Goal: Task Accomplishment & Management: Use online tool/utility

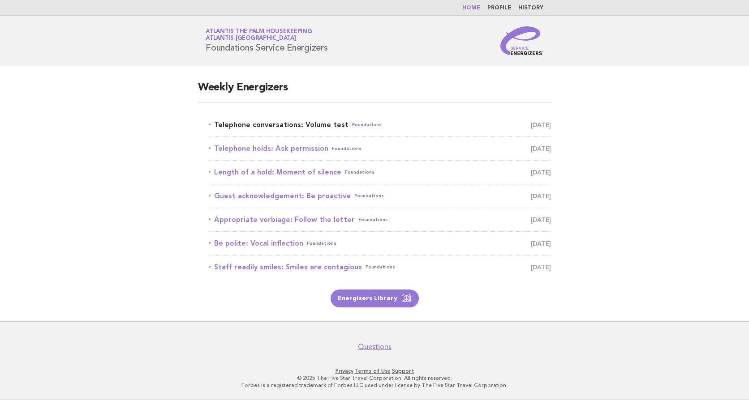
click at [245, 123] on link "Telephone conversations: Volume test Foundations August 19" at bounding box center [380, 125] width 342 height 13
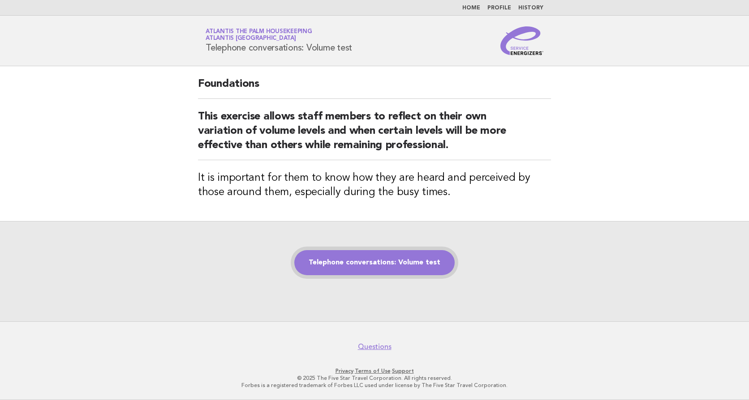
click at [335, 264] on link "Telephone conversations: Volume test" at bounding box center [374, 262] width 160 height 25
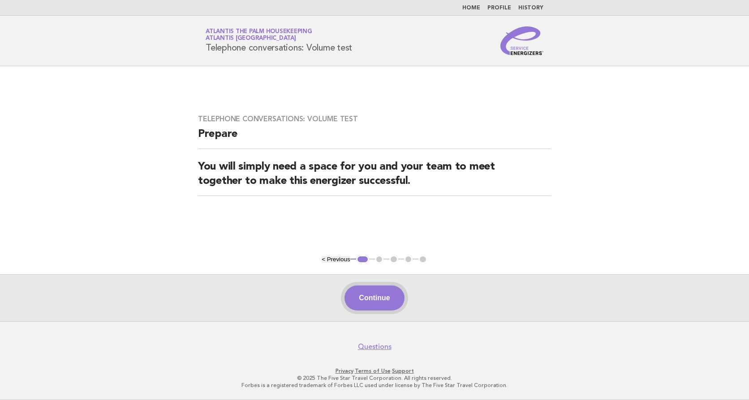
click at [374, 300] on button "Continue" at bounding box center [374, 298] width 60 height 25
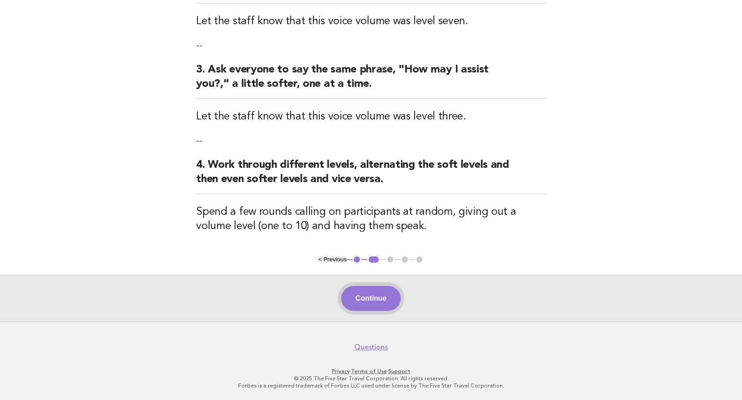
click at [354, 288] on button "Continue" at bounding box center [371, 298] width 60 height 25
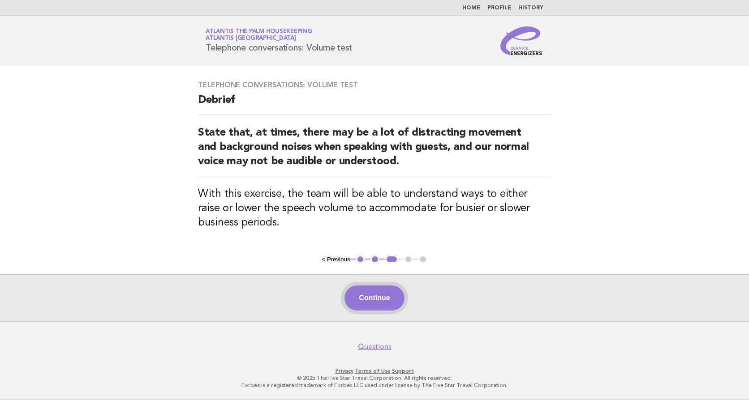
click at [376, 295] on button "Continue" at bounding box center [374, 298] width 60 height 25
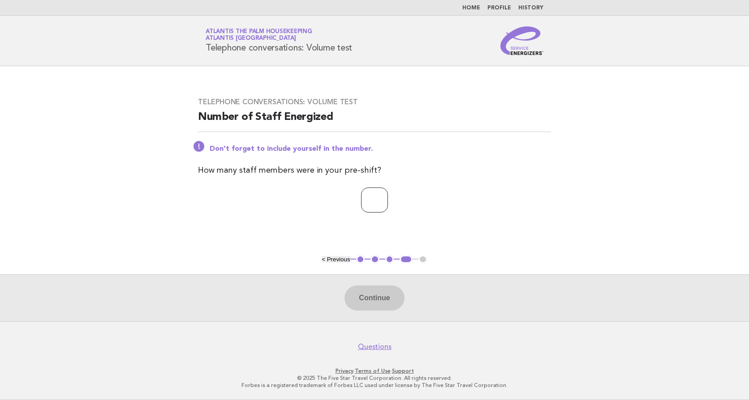
click at [374, 188] on input "number" at bounding box center [374, 200] width 27 height 25
type input "**"
click at [371, 304] on button "Continue" at bounding box center [374, 298] width 60 height 25
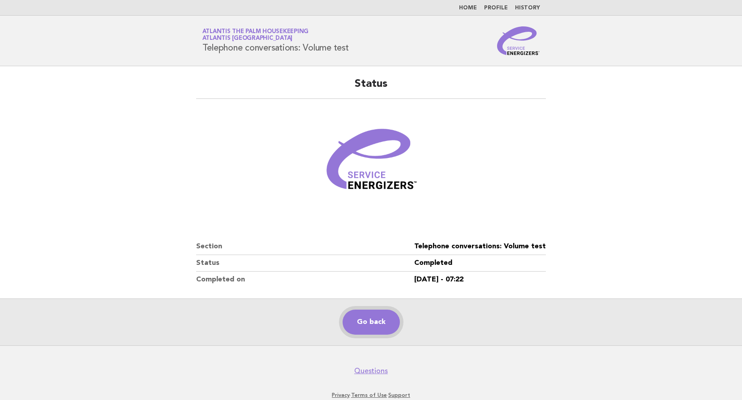
click at [368, 324] on link "Go back" at bounding box center [370, 322] width 57 height 25
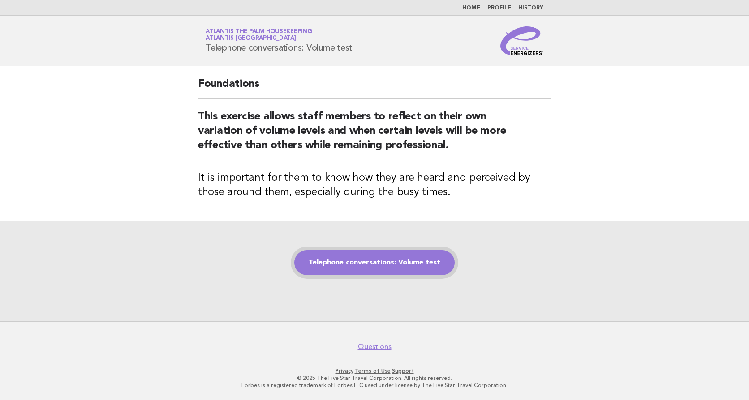
click at [389, 259] on link "Telephone conversations: Volume test" at bounding box center [374, 262] width 160 height 25
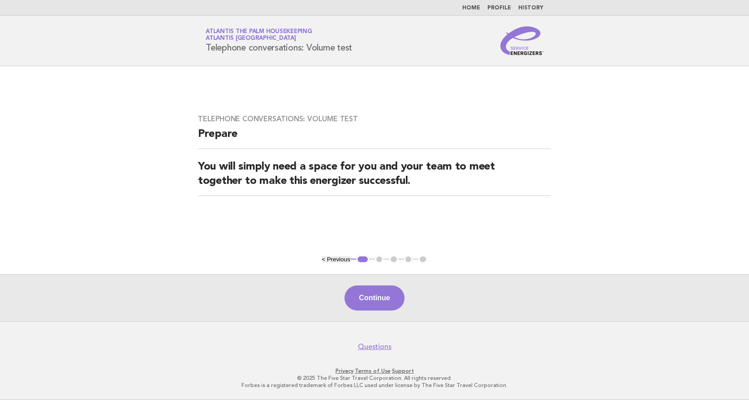
click at [378, 304] on button "Continue" at bounding box center [374, 298] width 60 height 25
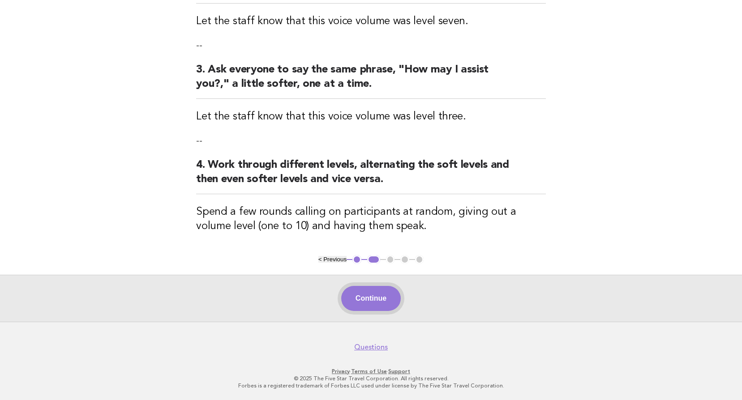
click at [377, 304] on button "Continue" at bounding box center [371, 298] width 60 height 25
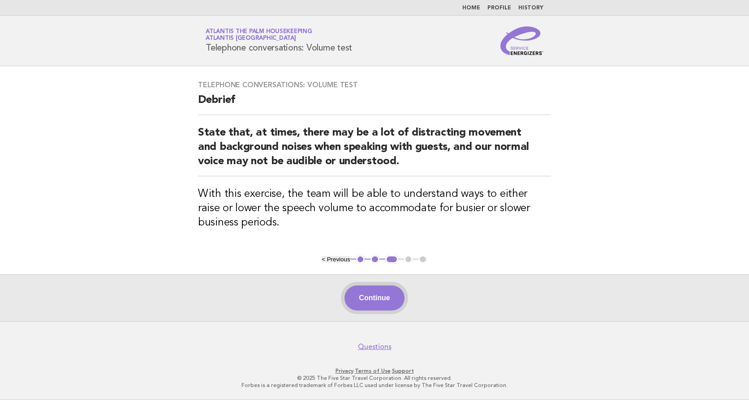
click at [378, 291] on button "Continue" at bounding box center [374, 298] width 60 height 25
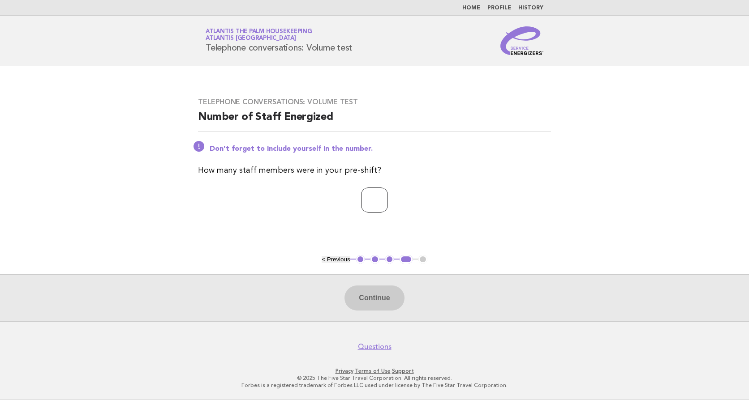
click at [361, 201] on input "number" at bounding box center [374, 200] width 27 height 25
type input "**"
click at [378, 294] on button "Continue" at bounding box center [374, 298] width 60 height 25
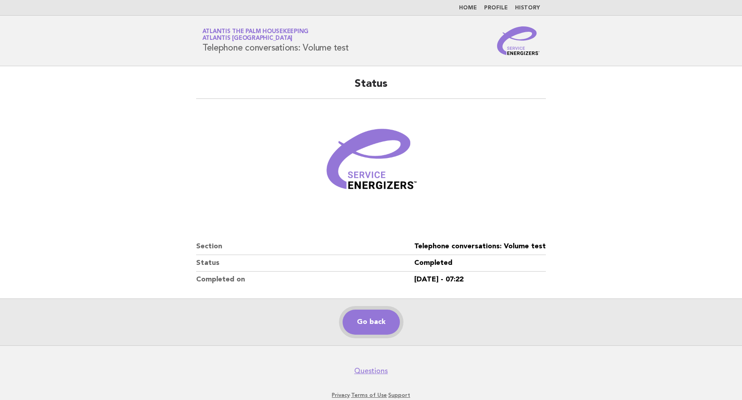
click at [382, 318] on link "Go back" at bounding box center [370, 322] width 57 height 25
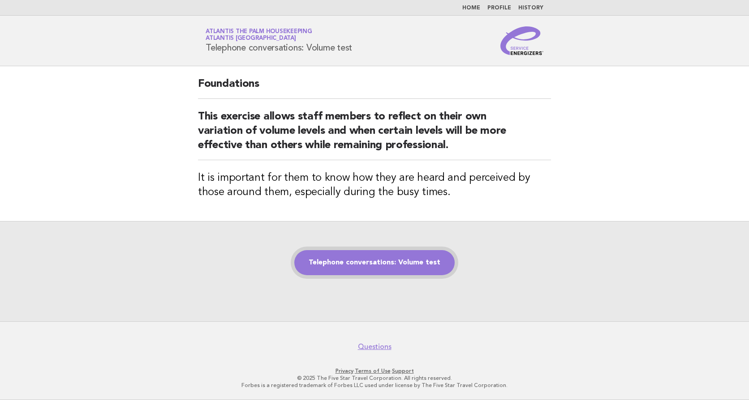
click at [378, 258] on link "Telephone conversations: Volume test" at bounding box center [374, 262] width 160 height 25
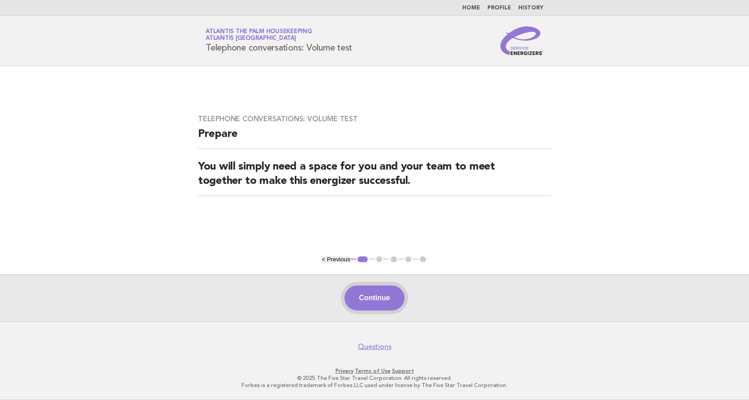
click at [380, 295] on button "Continue" at bounding box center [374, 298] width 60 height 25
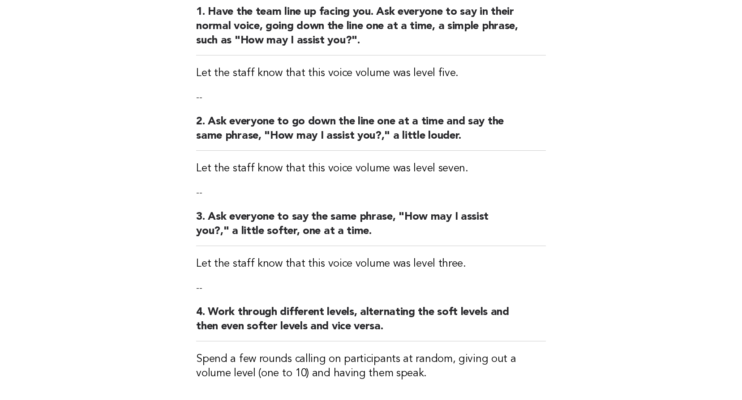
scroll to position [265, 0]
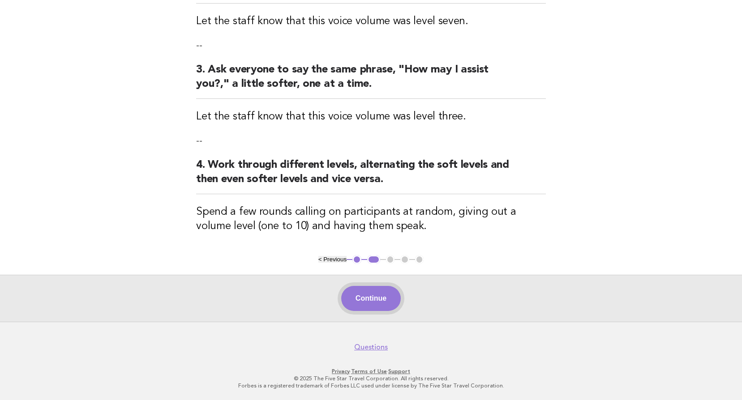
click at [373, 295] on button "Continue" at bounding box center [371, 298] width 60 height 25
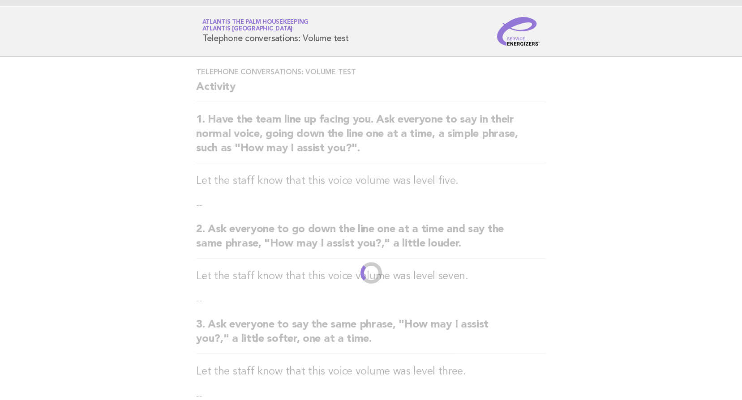
scroll to position [0, 0]
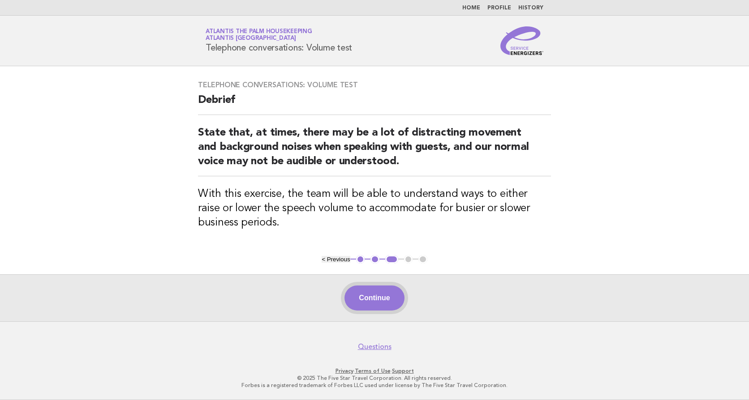
click at [379, 302] on button "Continue" at bounding box center [374, 298] width 60 height 25
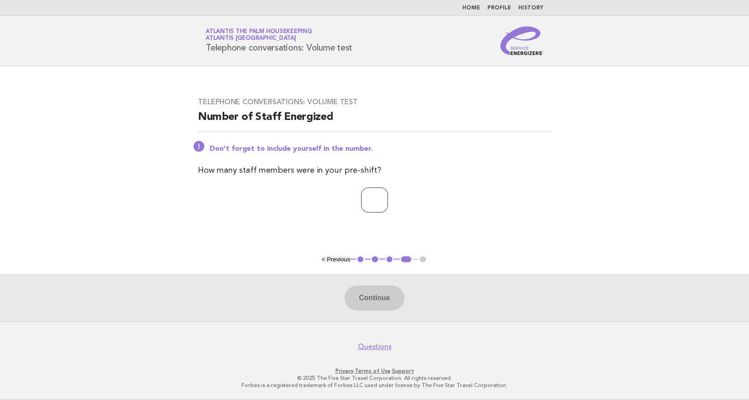
click at [364, 206] on input "number" at bounding box center [374, 200] width 27 height 25
type input "**"
click at [364, 293] on button "Continue" at bounding box center [374, 298] width 60 height 25
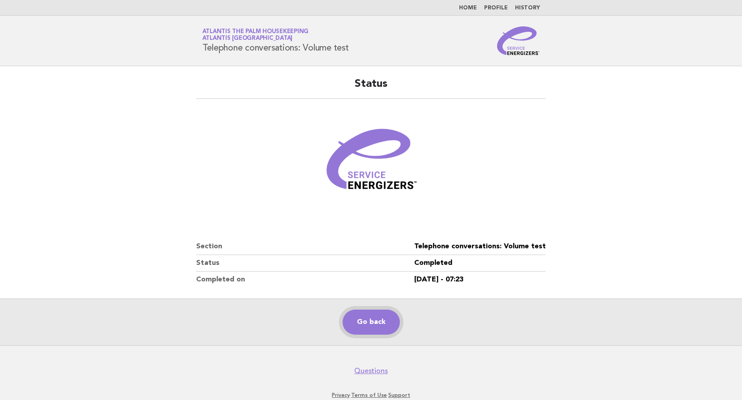
click at [377, 326] on link "Go back" at bounding box center [370, 322] width 57 height 25
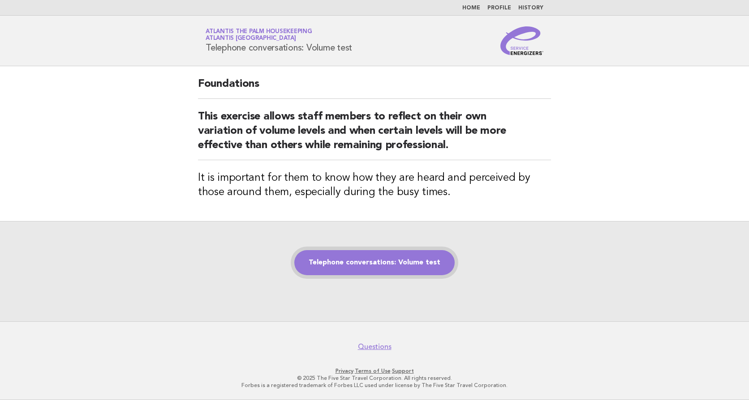
click at [378, 271] on link "Telephone conversations: Volume test" at bounding box center [374, 262] width 160 height 25
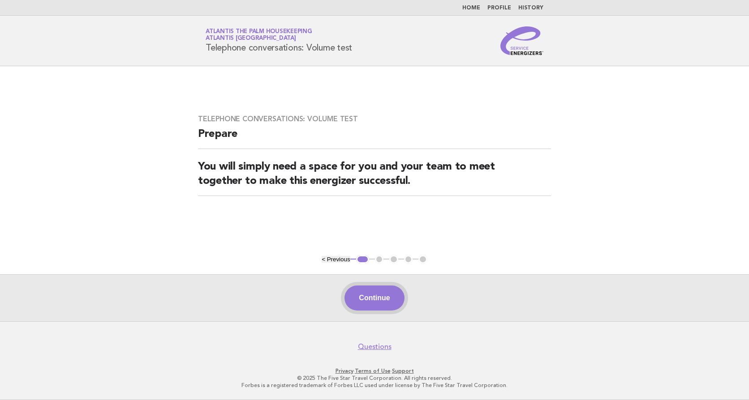
click at [372, 293] on button "Continue" at bounding box center [374, 298] width 60 height 25
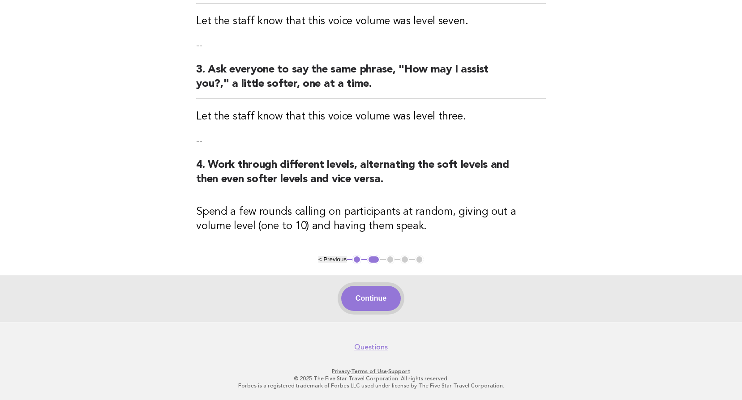
click at [373, 298] on button "Continue" at bounding box center [371, 298] width 60 height 25
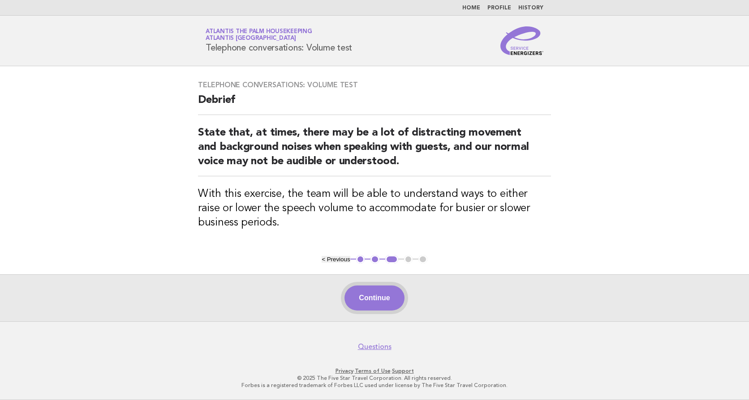
click at [378, 299] on button "Continue" at bounding box center [374, 298] width 60 height 25
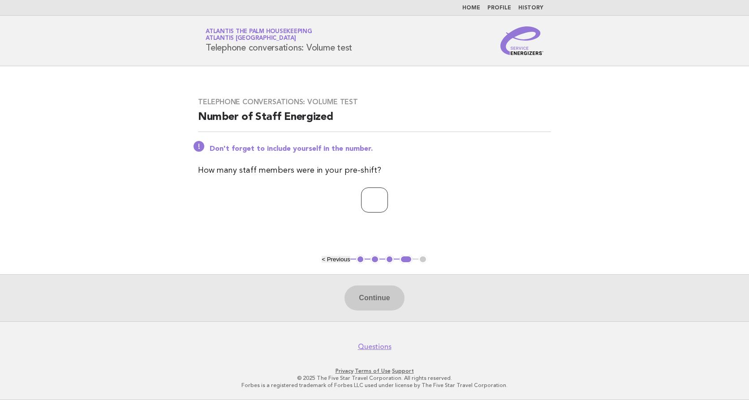
click at [361, 206] on input "number" at bounding box center [374, 200] width 27 height 25
type input "**"
click at [364, 297] on button "Continue" at bounding box center [374, 298] width 60 height 25
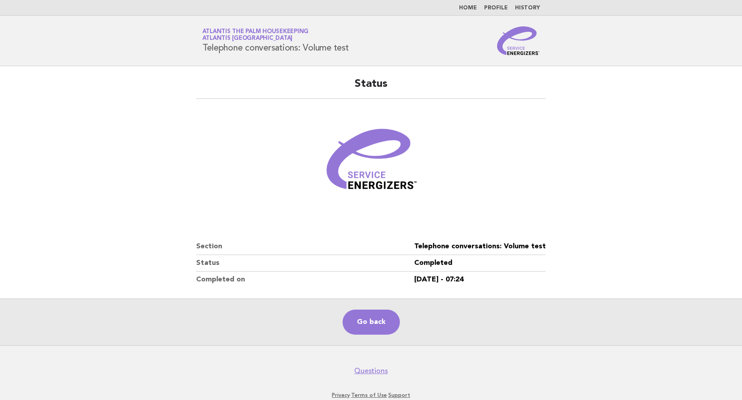
drag, startPoint x: 368, startPoint y: 324, endPoint x: 203, endPoint y: 255, distance: 178.2
click at [368, 323] on link "Go back" at bounding box center [370, 322] width 57 height 25
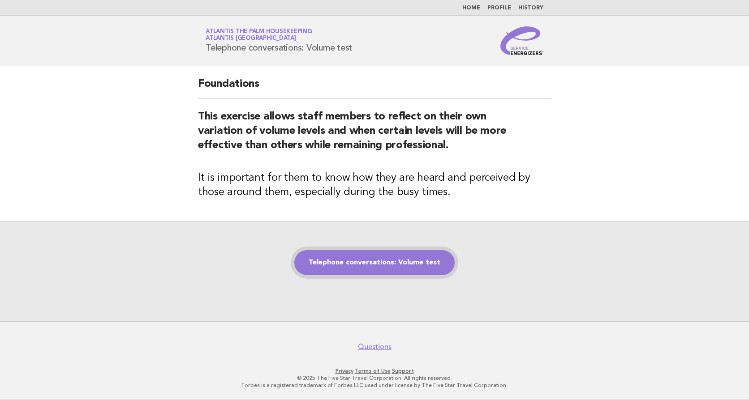
click at [380, 264] on link "Telephone conversations: Volume test" at bounding box center [374, 262] width 160 height 25
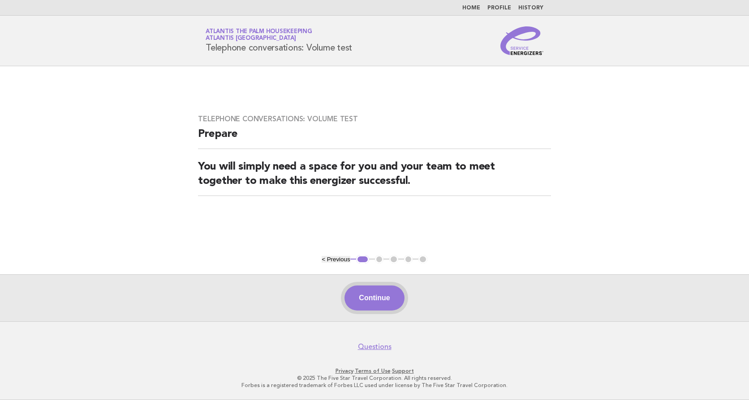
click at [378, 300] on button "Continue" at bounding box center [374, 298] width 60 height 25
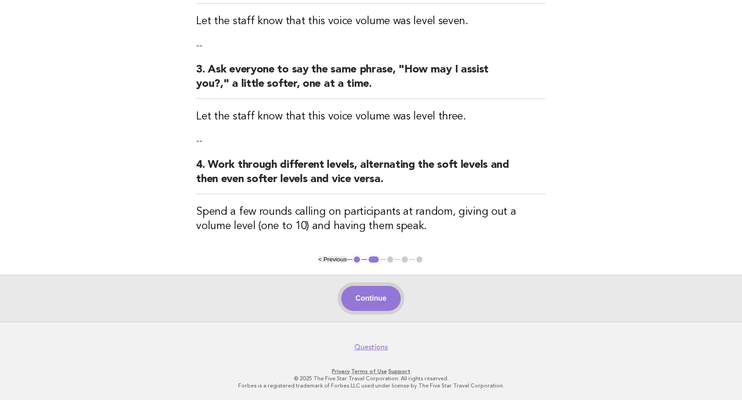
click at [379, 296] on button "Continue" at bounding box center [371, 298] width 60 height 25
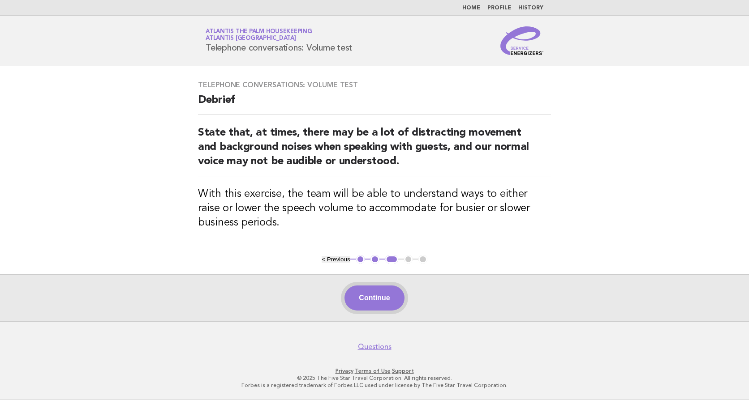
click at [379, 309] on button "Continue" at bounding box center [374, 298] width 60 height 25
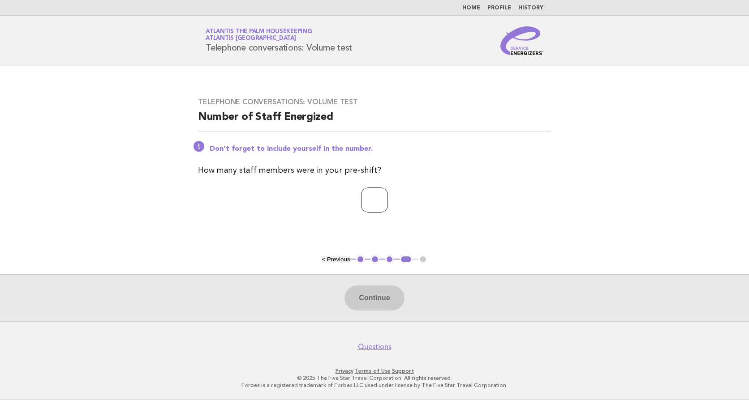
click at [366, 201] on input "number" at bounding box center [374, 200] width 27 height 25
type input "**"
click at [353, 304] on button "Continue" at bounding box center [374, 298] width 60 height 25
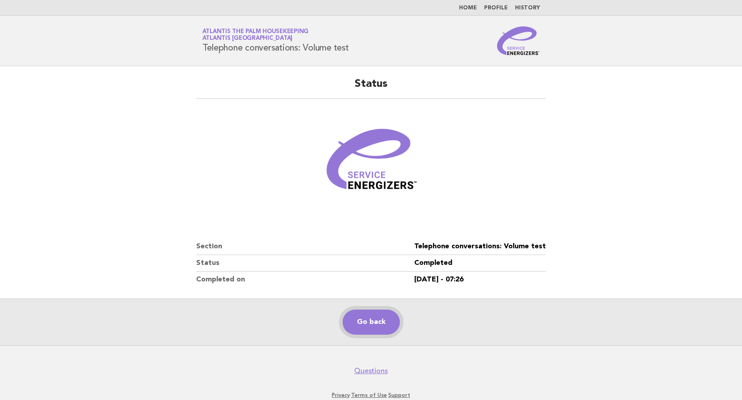
click at [353, 320] on link "Go back" at bounding box center [370, 322] width 57 height 25
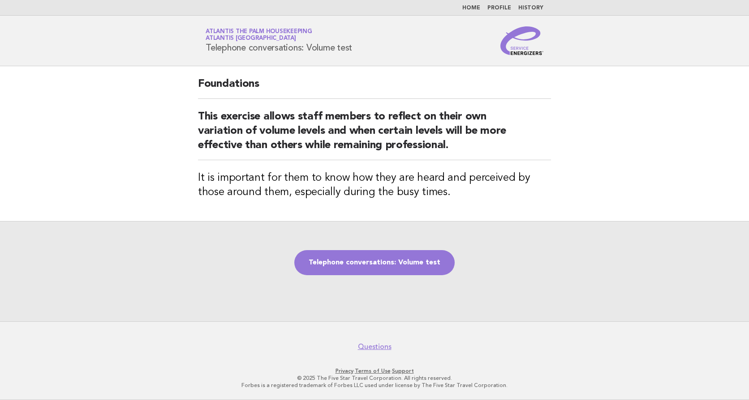
click at [359, 276] on div "Telephone conversations: Volume test" at bounding box center [374, 271] width 749 height 100
click at [359, 273] on link "Telephone conversations: Volume test" at bounding box center [374, 262] width 160 height 25
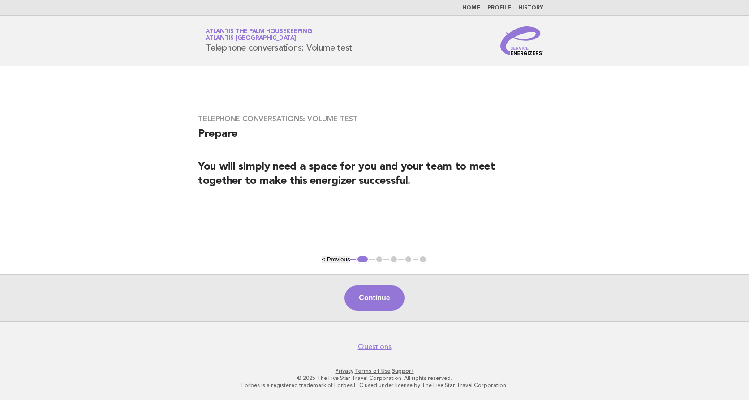
click at [378, 315] on div "Continue" at bounding box center [374, 297] width 749 height 47
click at [377, 303] on button "Continue" at bounding box center [374, 298] width 60 height 25
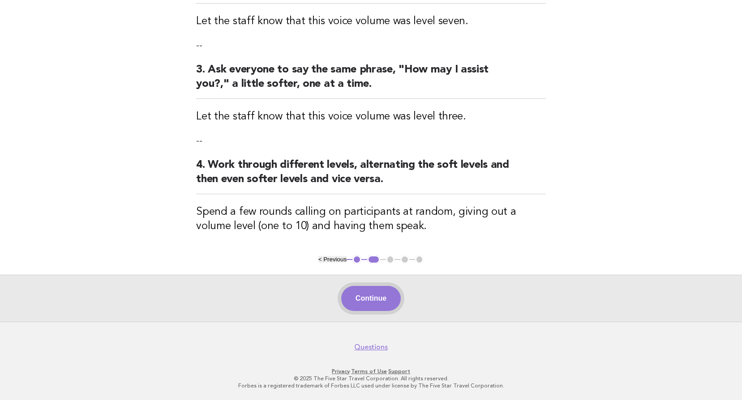
drag, startPoint x: 367, startPoint y: 294, endPoint x: 373, endPoint y: 296, distance: 6.8
click at [373, 296] on button "Continue" at bounding box center [371, 298] width 60 height 25
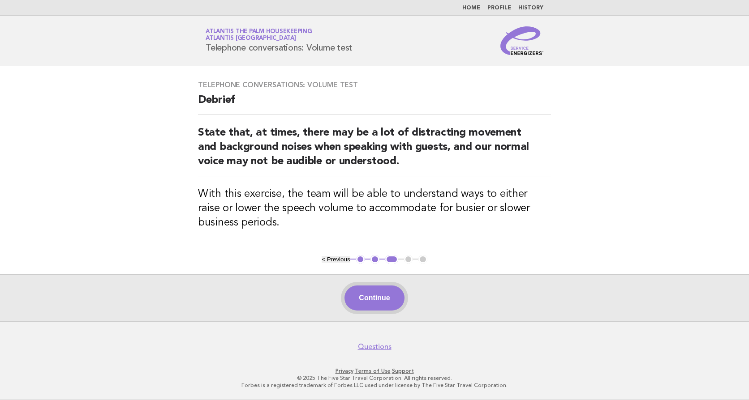
click at [377, 305] on button "Continue" at bounding box center [374, 298] width 60 height 25
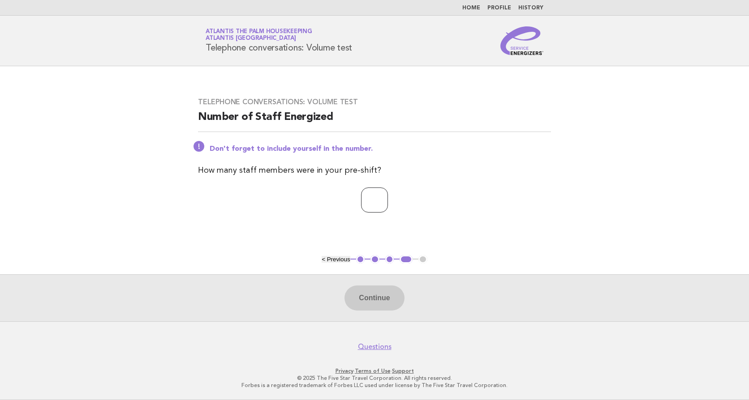
click at [361, 197] on input "number" at bounding box center [374, 200] width 27 height 25
type input "**"
click at [384, 295] on button "Continue" at bounding box center [374, 298] width 60 height 25
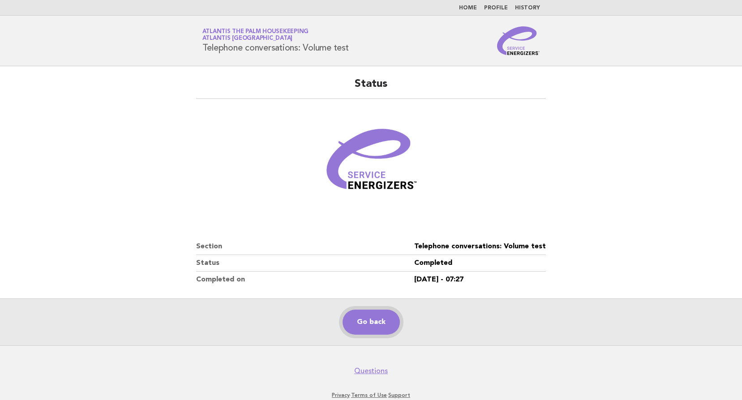
click at [373, 320] on link "Go back" at bounding box center [370, 322] width 57 height 25
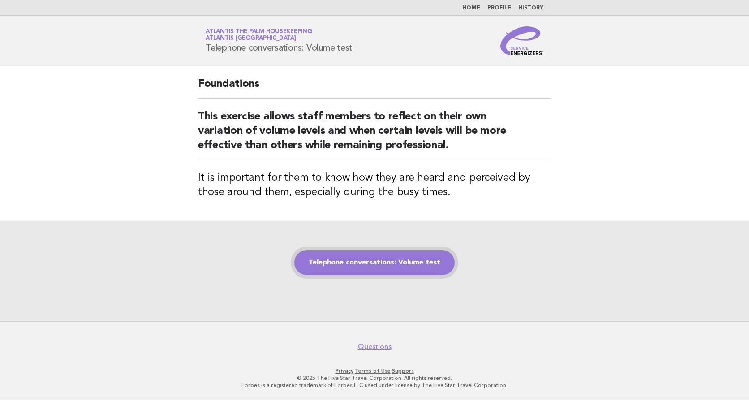
click at [379, 257] on link "Telephone conversations: Volume test" at bounding box center [374, 262] width 160 height 25
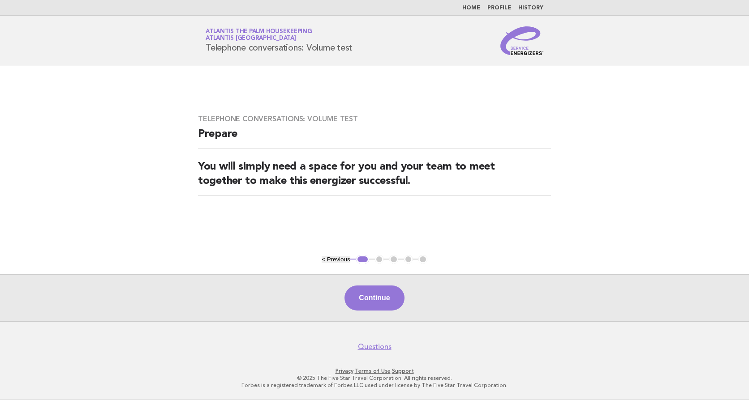
drag, startPoint x: 380, startPoint y: 302, endPoint x: 133, endPoint y: 287, distance: 247.1
click at [380, 302] on button "Continue" at bounding box center [374, 298] width 60 height 25
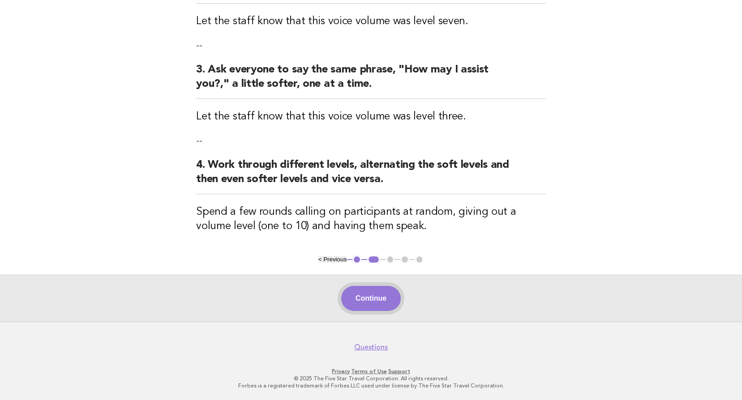
click at [367, 301] on button "Continue" at bounding box center [371, 298] width 60 height 25
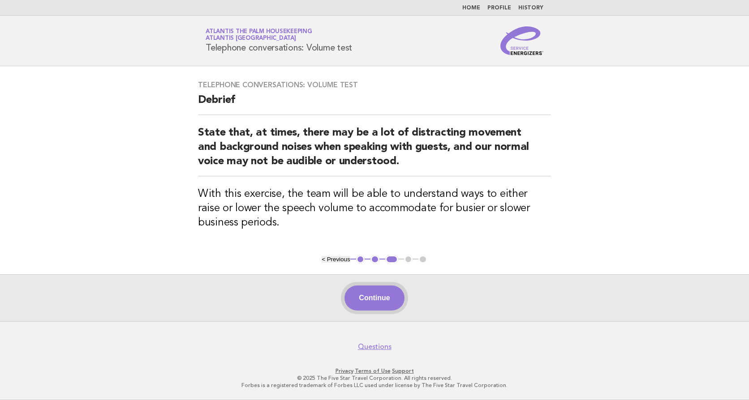
drag, startPoint x: 366, startPoint y: 313, endPoint x: 368, endPoint y: 307, distance: 7.1
click at [366, 313] on div "Continue" at bounding box center [374, 297] width 749 height 47
click at [376, 300] on button "Continue" at bounding box center [374, 298] width 60 height 25
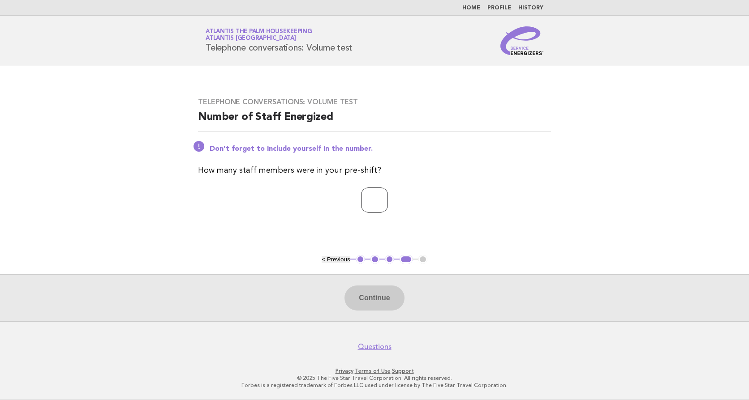
click at [361, 201] on input "number" at bounding box center [374, 200] width 27 height 25
type input "**"
click at [364, 302] on button "Continue" at bounding box center [374, 298] width 60 height 25
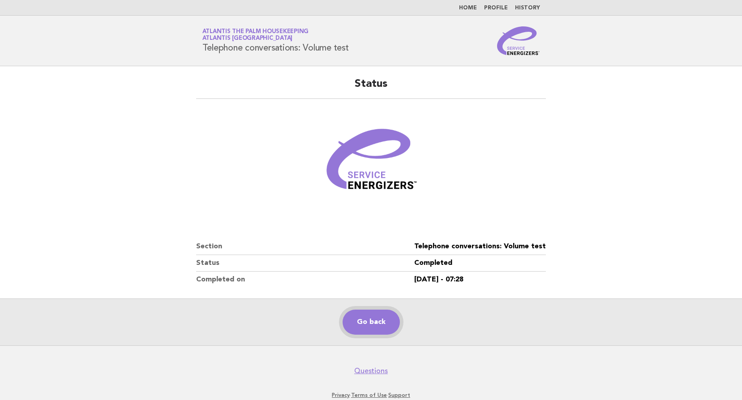
drag, startPoint x: 374, startPoint y: 321, endPoint x: 102, endPoint y: 259, distance: 278.8
click at [374, 321] on link "Go back" at bounding box center [370, 322] width 57 height 25
